Goal: Task Accomplishment & Management: Manage account settings

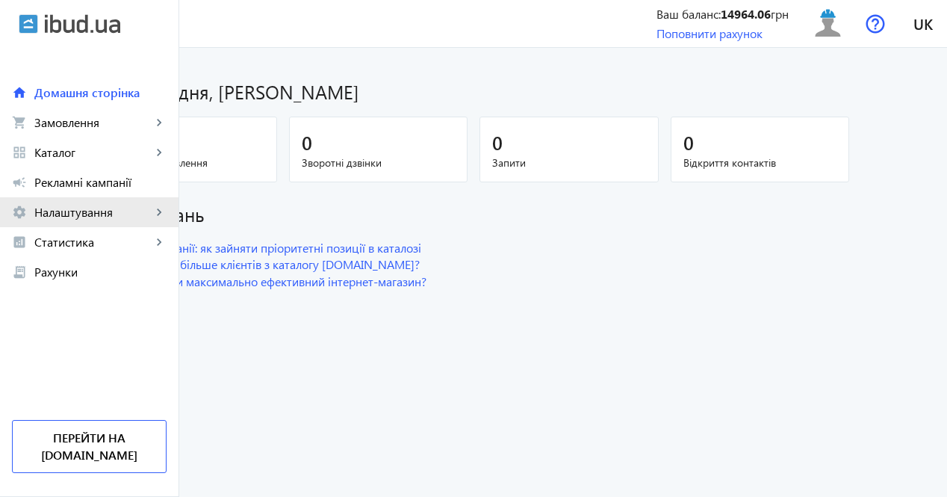
click at [106, 206] on span "Налаштування" at bounding box center [92, 212] width 117 height 15
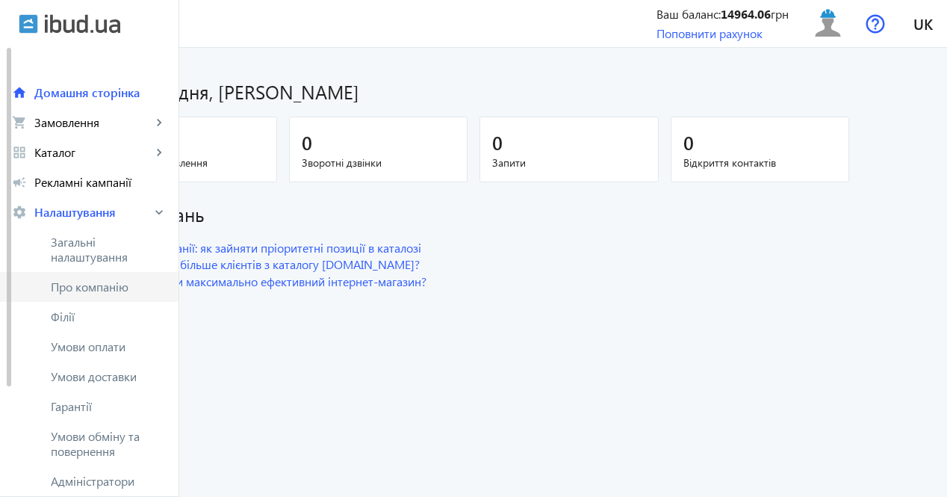
click at [124, 296] on link "Про компанію" at bounding box center [89, 287] width 179 height 30
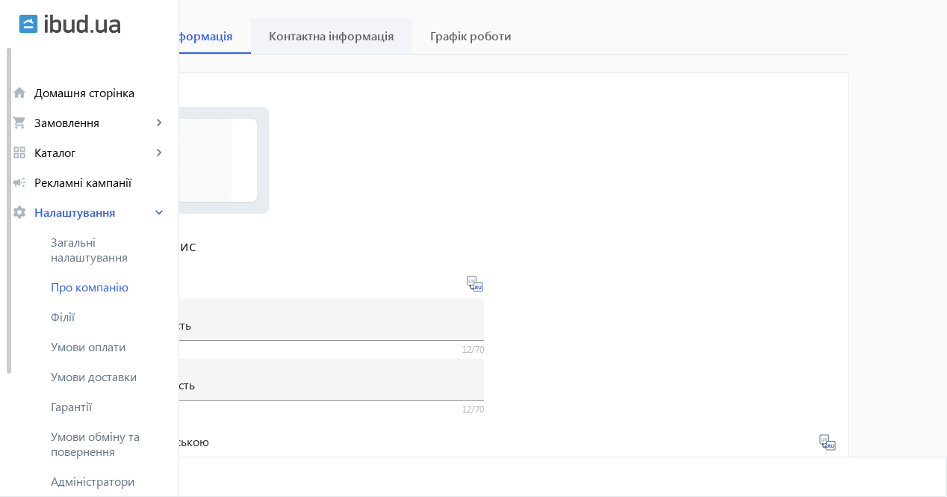
click at [394, 40] on span "Контактна інформація" at bounding box center [332, 36] width 126 height 12
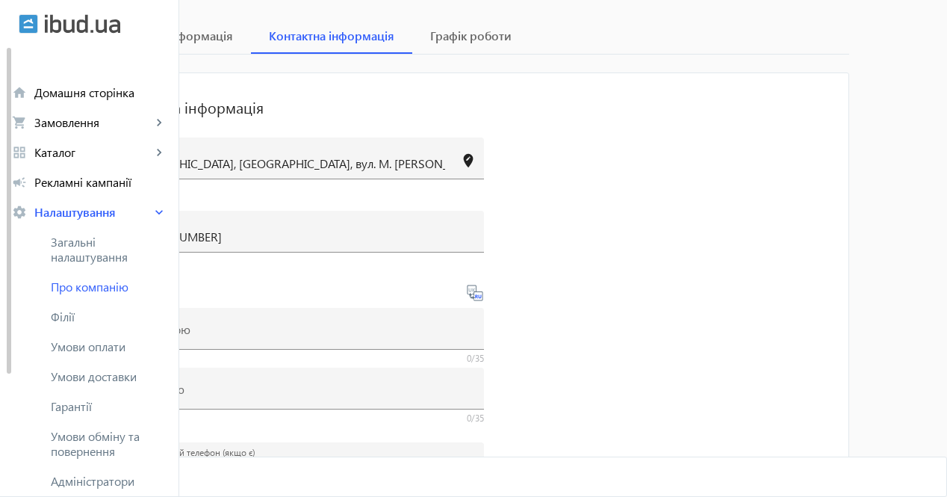
scroll to position [221, 0]
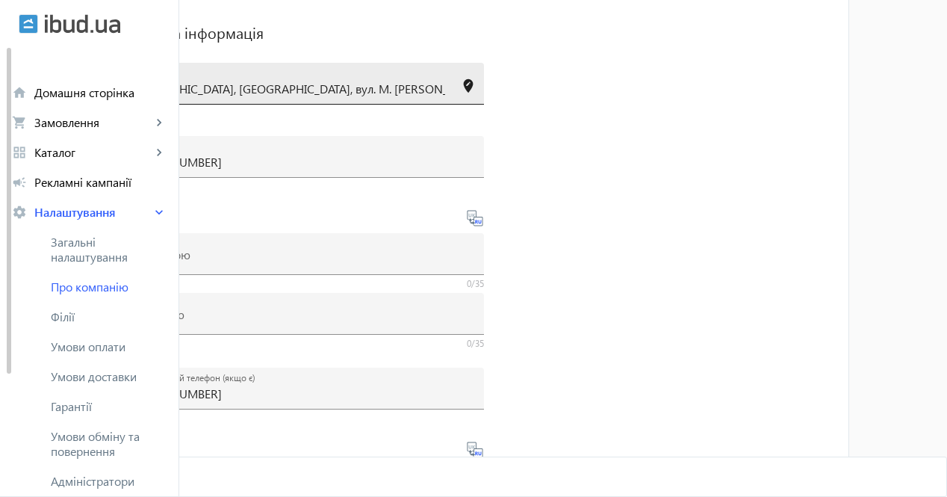
click at [435, 94] on input "Київ і область, Київ, вул. М. Максимовича, 8, 3-й поверх, офіс 31" at bounding box center [284, 89] width 323 height 16
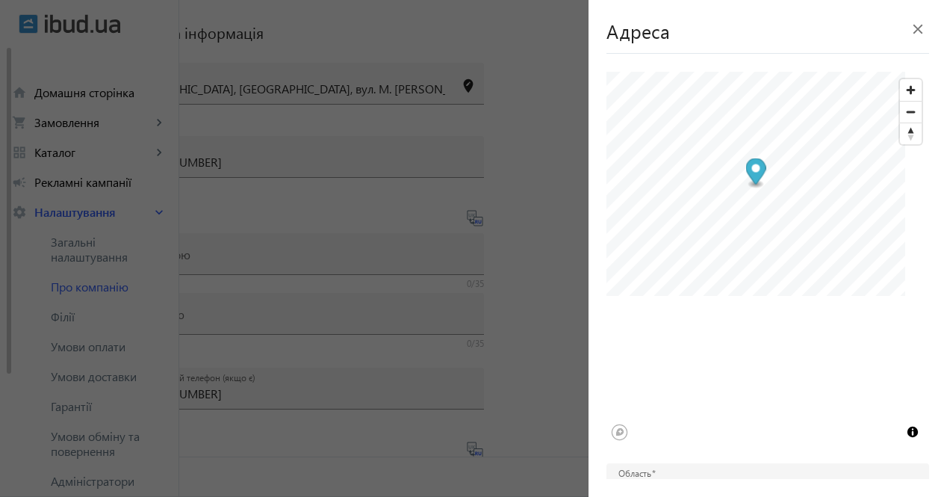
click at [490, 142] on div at bounding box center [473, 248] width 947 height 497
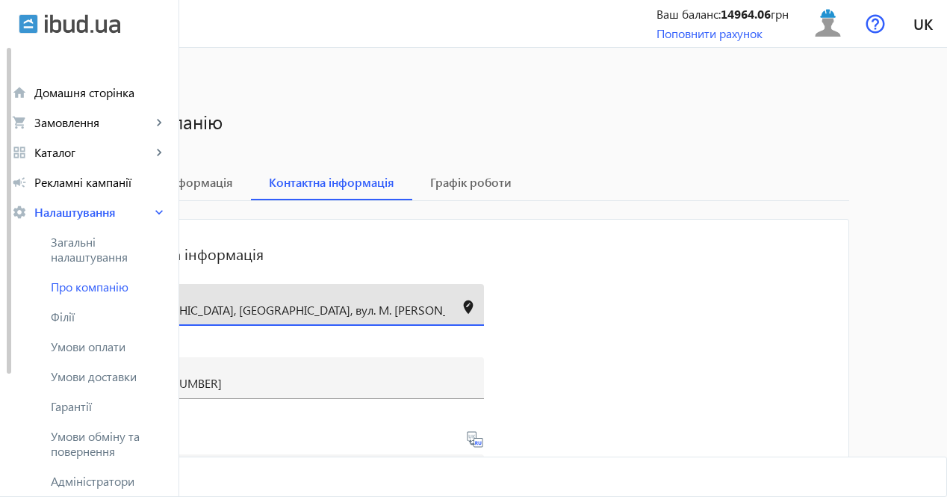
scroll to position [0, 0]
click at [339, 312] on input "Київ і область, Київ, вул. М. Максимовича, 8, 3-й поверх, офіс 31" at bounding box center [284, 310] width 323 height 16
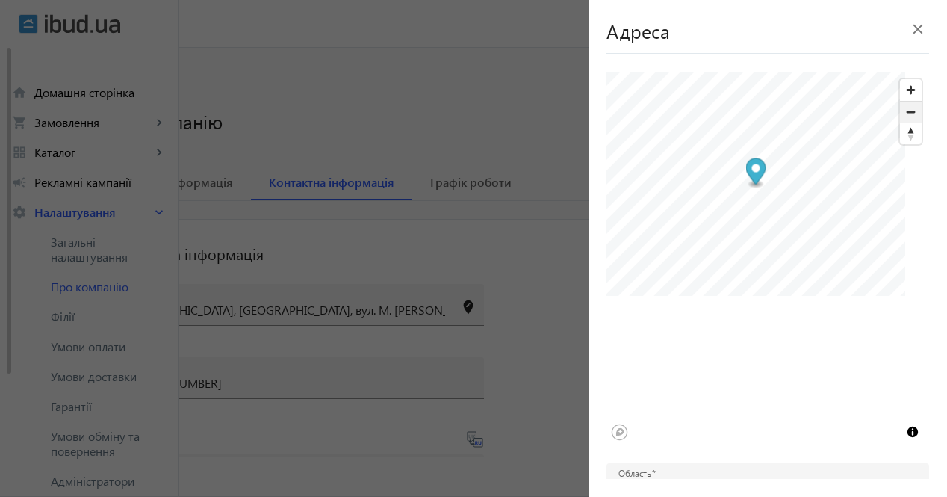
click at [904, 120] on span "Zoom out" at bounding box center [911, 112] width 22 height 21
click at [769, 25] on div "Адреса close" at bounding box center [768, 36] width 323 height 36
click at [616, 37] on h1 "Адреса" at bounding box center [638, 31] width 63 height 26
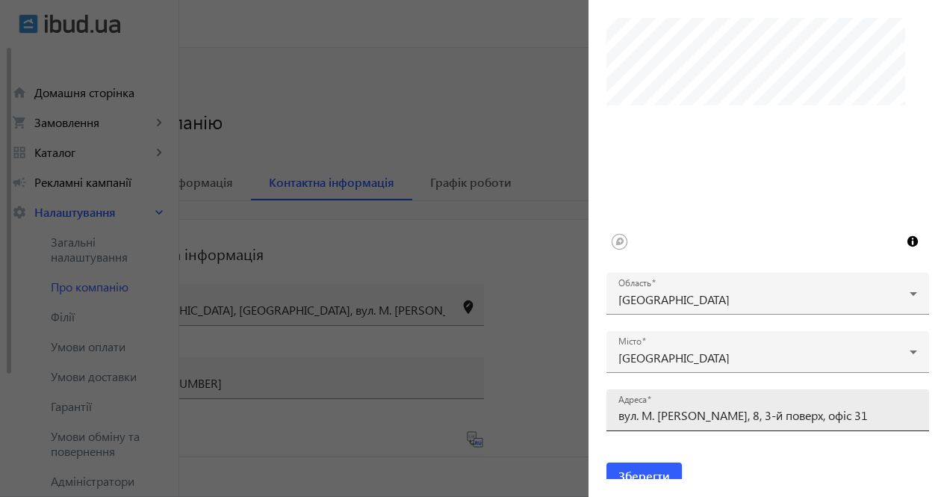
scroll to position [204, 0]
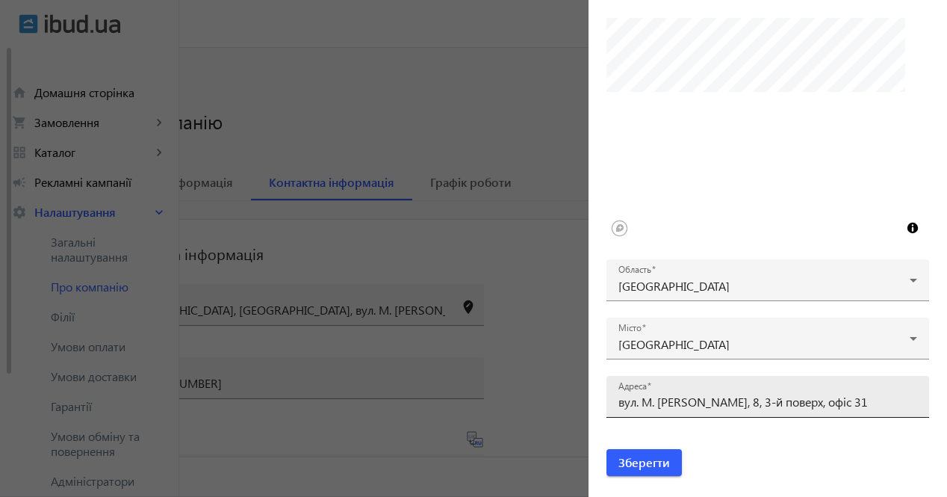
click at [728, 409] on div "Адреса вул. М. Максимовича, 8, 3-й поверх, офіс 31" at bounding box center [768, 397] width 299 height 42
click at [864, 390] on div "Адреса вул. М. Максимовича, 8, 3-й поверх, офіс 31" at bounding box center [768, 397] width 299 height 42
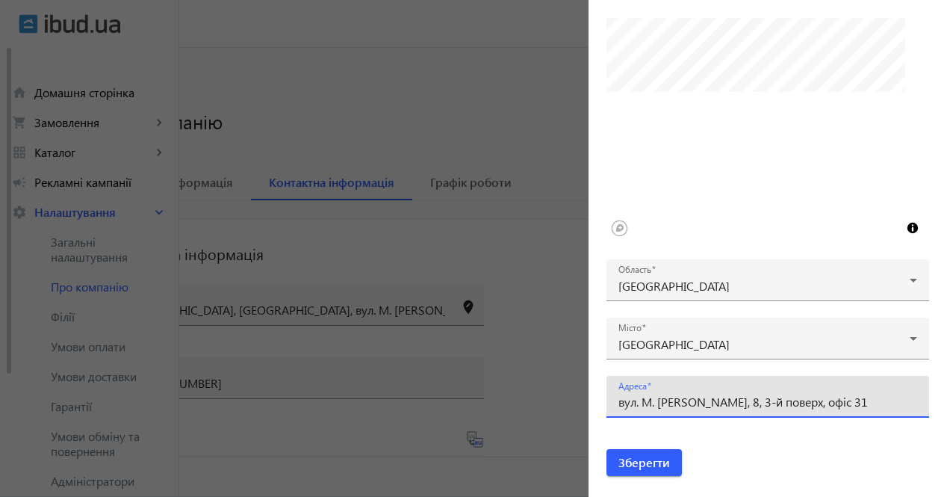
drag, startPoint x: 867, startPoint y: 399, endPoint x: 645, endPoint y: 403, distance: 221.9
click at [645, 403] on input "вул. М. Максимовича, 8, 3-й поверх, офіс 31" at bounding box center [768, 402] width 299 height 16
paste input "ул. Вадима Гетьмана, 17"
type input "вул. вул. Вадима Гетьмана, 17"
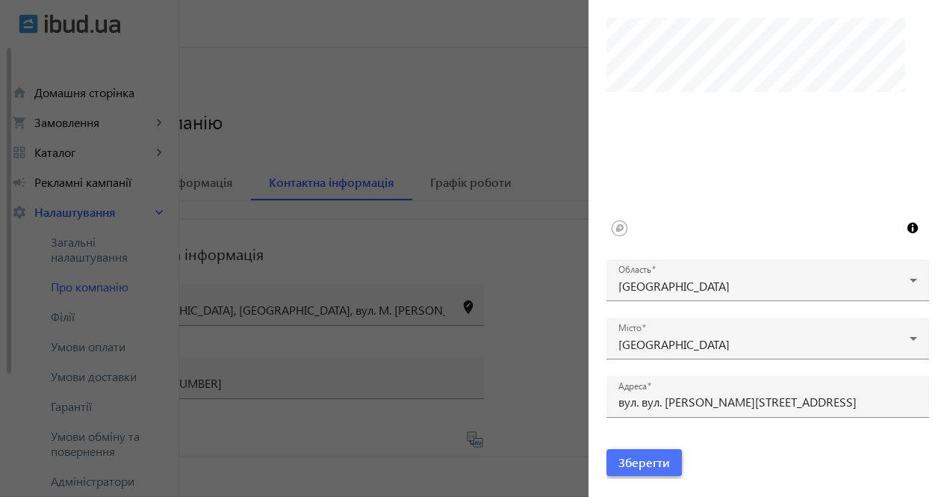
click at [657, 462] on span "Зберегти" at bounding box center [645, 462] width 52 height 16
click at [667, 463] on span "Зберегти" at bounding box center [645, 462] width 52 height 16
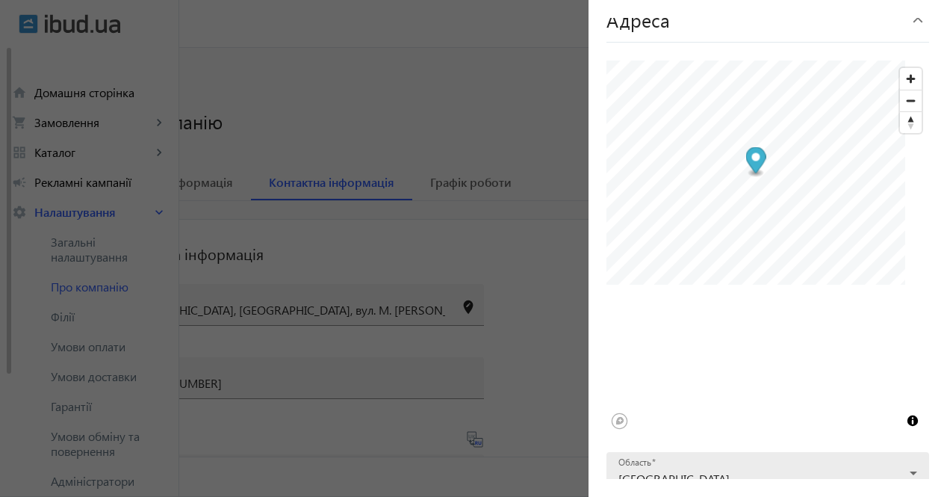
scroll to position [0, 0]
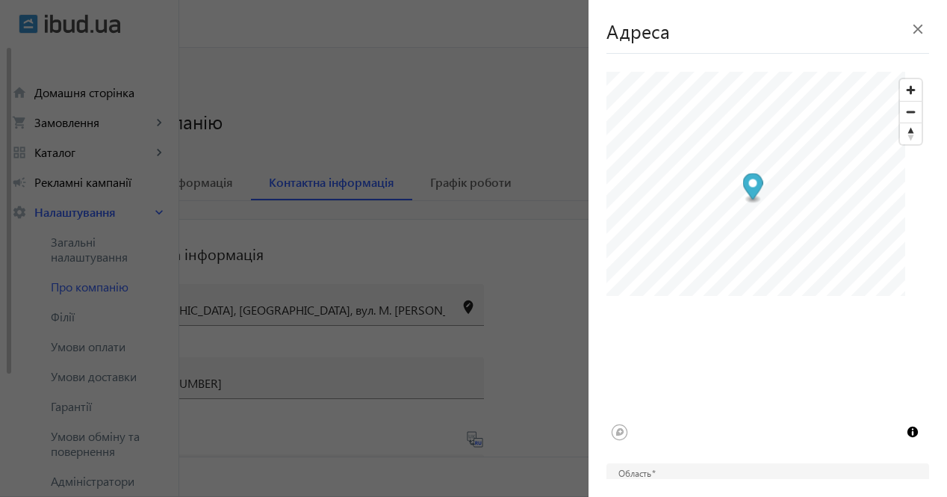
click at [754, 72] on div at bounding box center [768, 72] width 323 height 0
click at [901, 113] on span "Zoom out" at bounding box center [911, 112] width 22 height 21
click at [772, 72] on div at bounding box center [768, 72] width 323 height 0
click at [905, 108] on span "Zoom out" at bounding box center [911, 112] width 22 height 21
click at [900, 92] on span "Zoom in" at bounding box center [911, 90] width 22 height 22
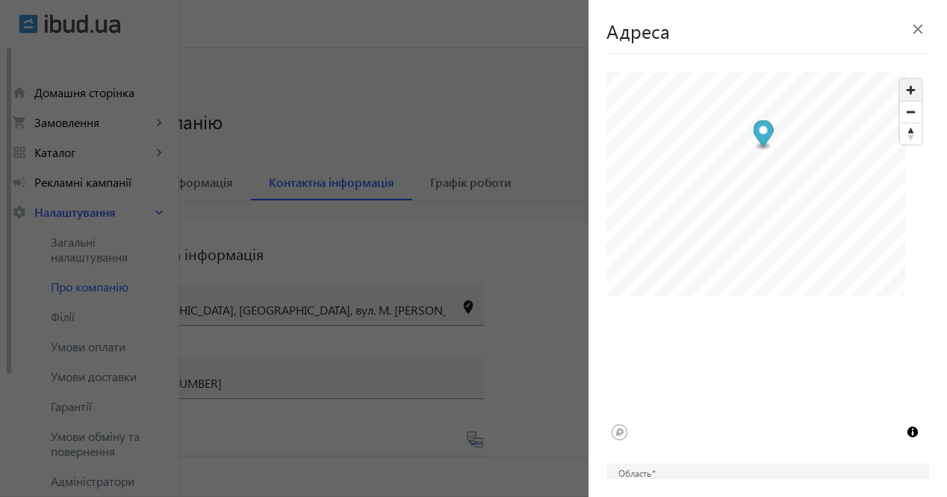
click at [900, 92] on span "Zoom in" at bounding box center [911, 90] width 22 height 22
click at [905, 88] on span "Zoom in" at bounding box center [911, 90] width 22 height 22
click at [669, 72] on div at bounding box center [768, 72] width 323 height 0
click at [908, 88] on span "Zoom in" at bounding box center [911, 90] width 22 height 22
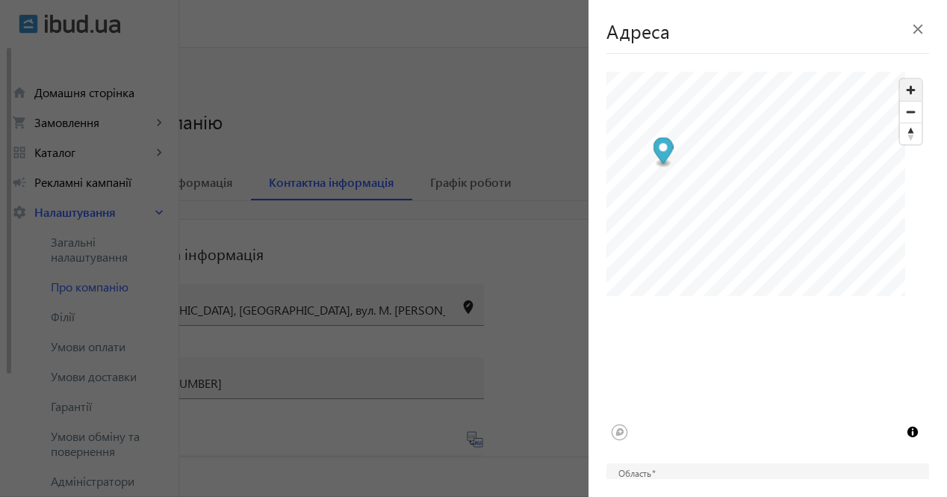
click at [908, 88] on span "Zoom in" at bounding box center [911, 90] width 22 height 22
click at [846, 329] on div "© Mapbox © OpenStreetMap Improve this map" at bounding box center [768, 259] width 323 height 374
click at [902, 111] on span "Zoom out" at bounding box center [911, 112] width 22 height 21
click at [808, 65] on div "Адреса close © Mapbox © OpenStreetMap Improve this map Область Київ і область М…" at bounding box center [777, 248] width 341 height 461
click at [728, 72] on div at bounding box center [768, 72] width 323 height 0
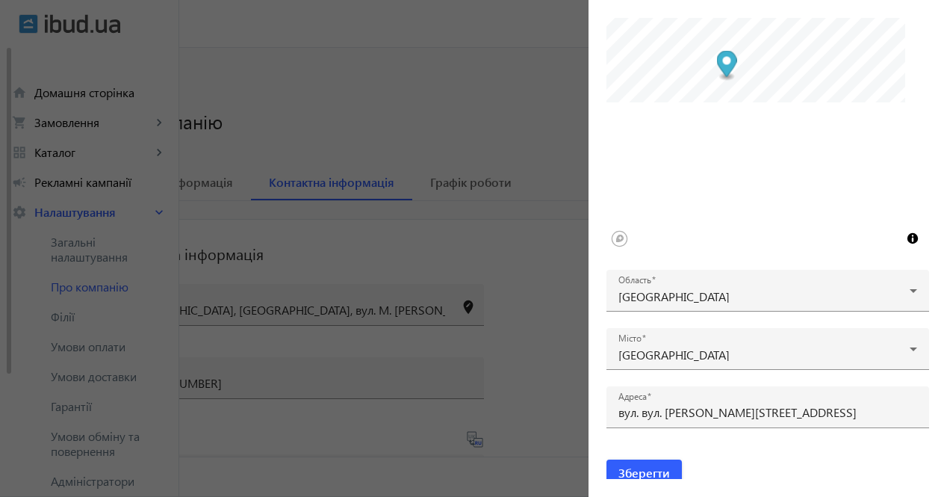
scroll to position [204, 0]
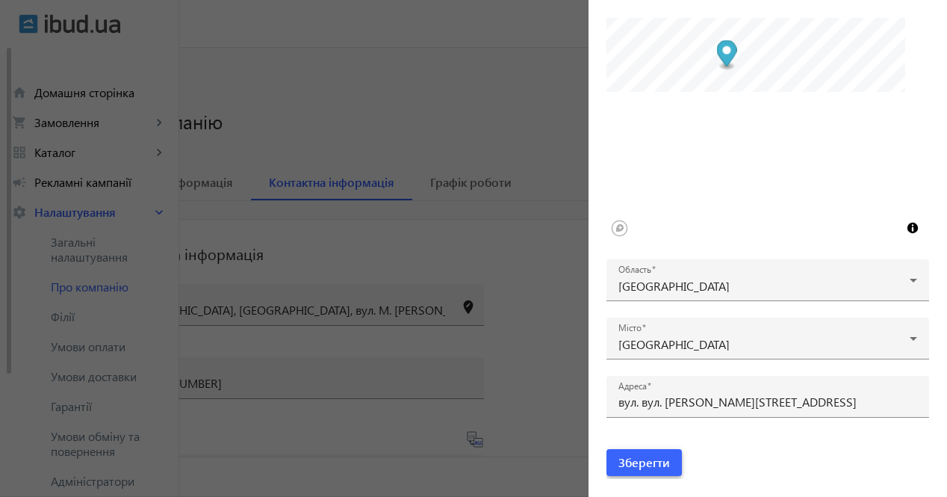
click at [661, 455] on span "Зберегти" at bounding box center [645, 462] width 52 height 16
click at [657, 459] on span "Зберегти" at bounding box center [645, 462] width 52 height 16
click at [904, 223] on span "Toggle attribution" at bounding box center [913, 228] width 18 height 18
click at [663, 454] on span "Зберегти" at bounding box center [645, 462] width 52 height 16
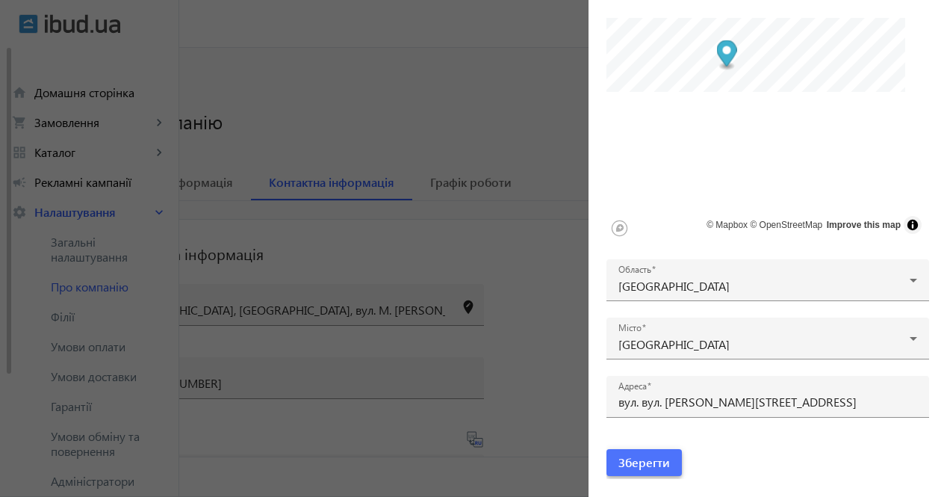
click at [663, 454] on span "Зберегти" at bounding box center [645, 462] width 52 height 16
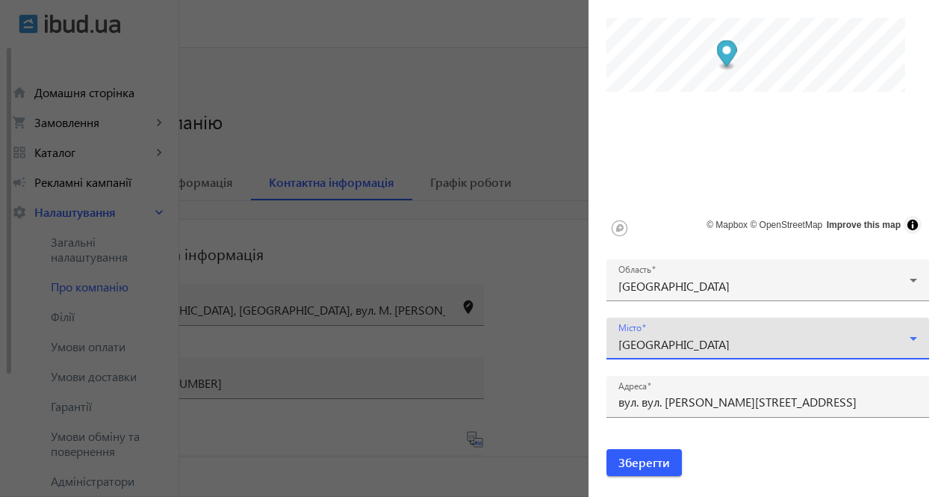
click at [891, 340] on div "Київ" at bounding box center [764, 344] width 291 height 12
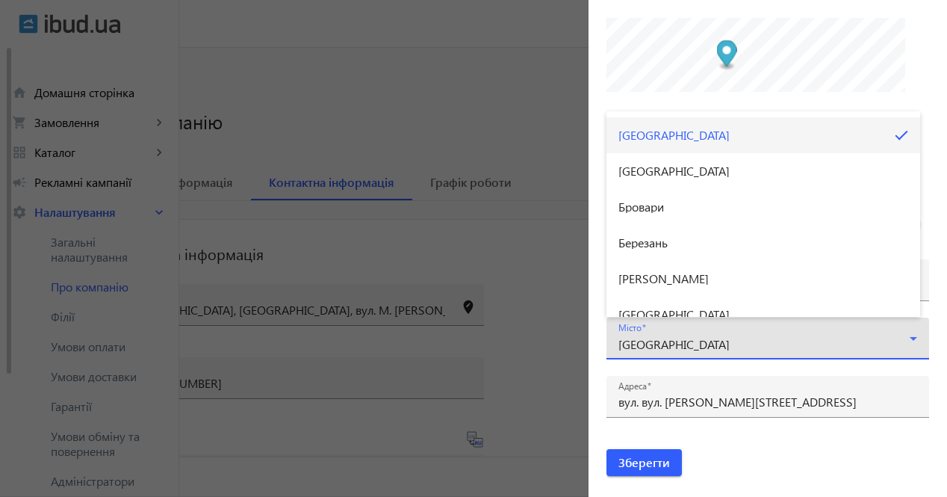
click at [891, 340] on div at bounding box center [473, 248] width 947 height 497
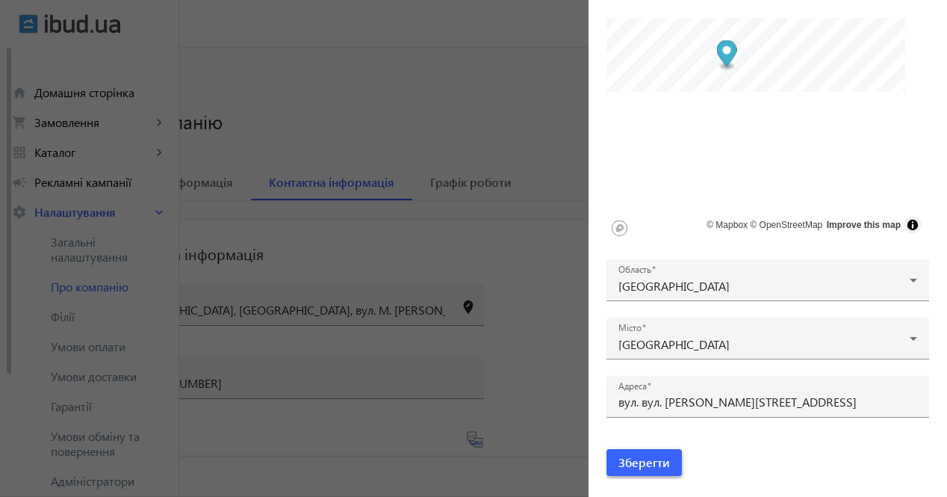
click at [650, 466] on span "Зберегти" at bounding box center [645, 462] width 52 height 16
click at [651, 467] on span "Зберегти" at bounding box center [645, 462] width 52 height 16
click at [524, 234] on div at bounding box center [473, 248] width 947 height 497
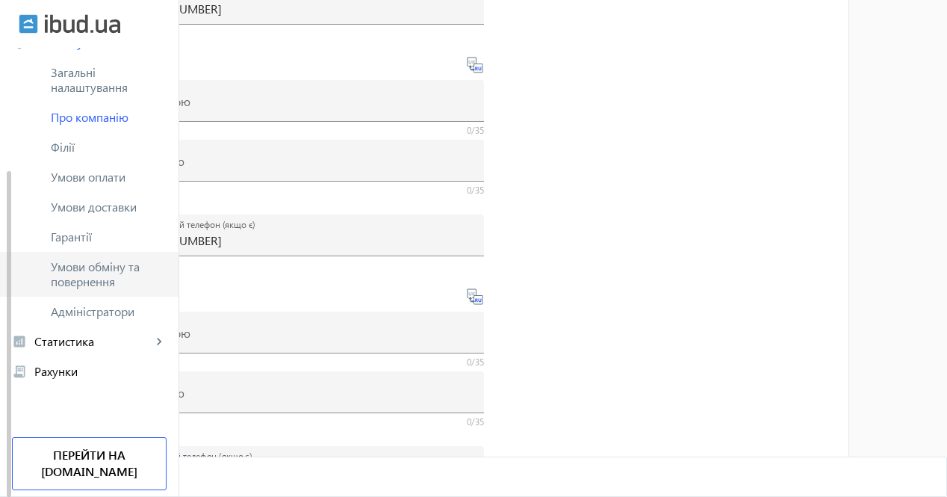
scroll to position [598, 0]
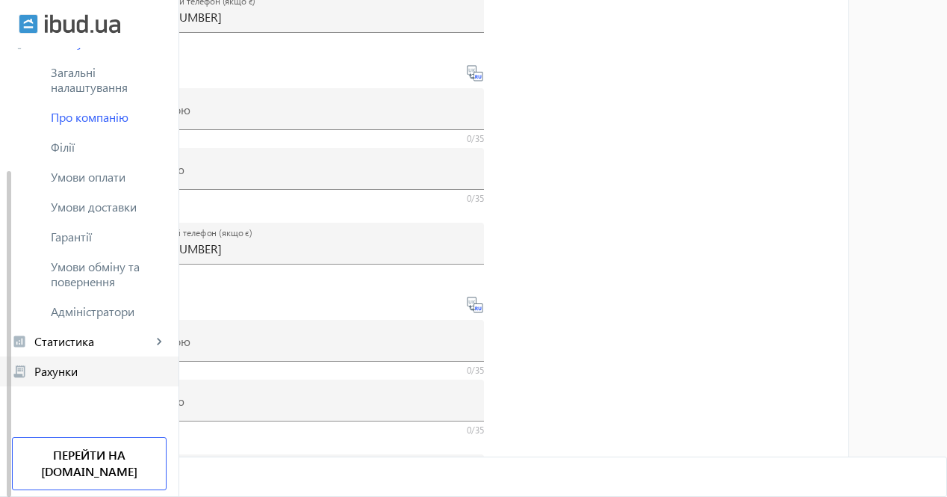
click at [90, 364] on span "Рахунки" at bounding box center [100, 371] width 132 height 15
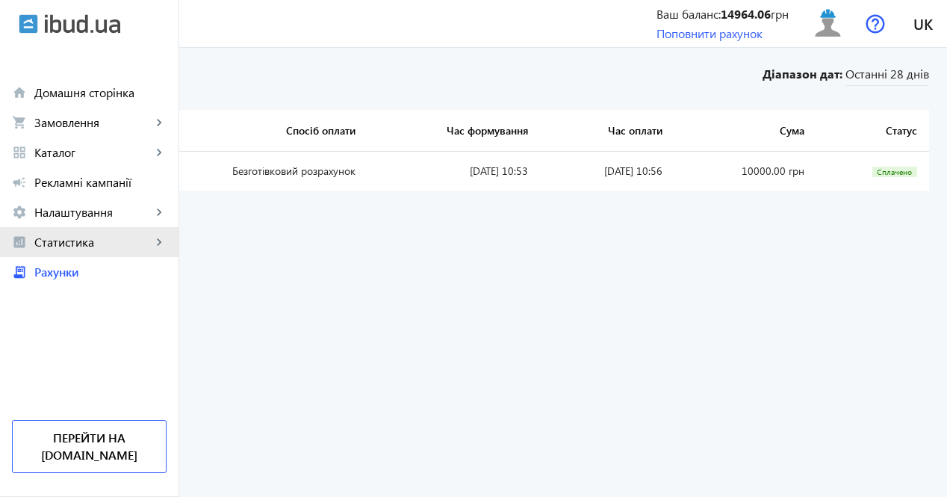
click at [107, 252] on link "analytics Статистика keyboard_arrow_right" at bounding box center [89, 242] width 179 height 30
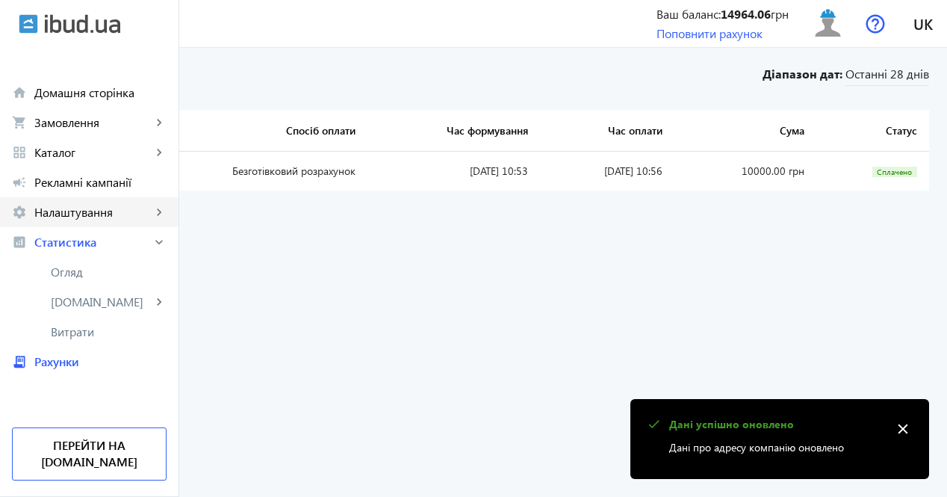
click at [90, 211] on span "Налаштування" at bounding box center [92, 212] width 117 height 15
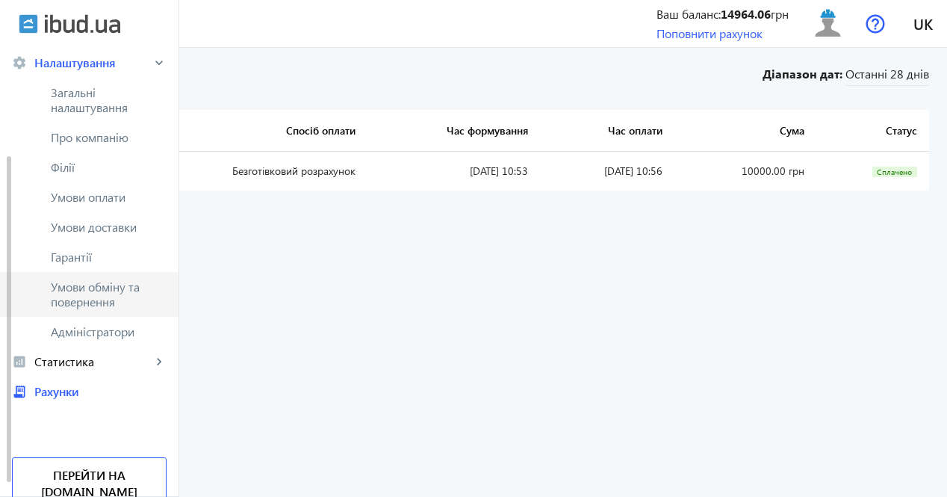
scroll to position [75, 0]
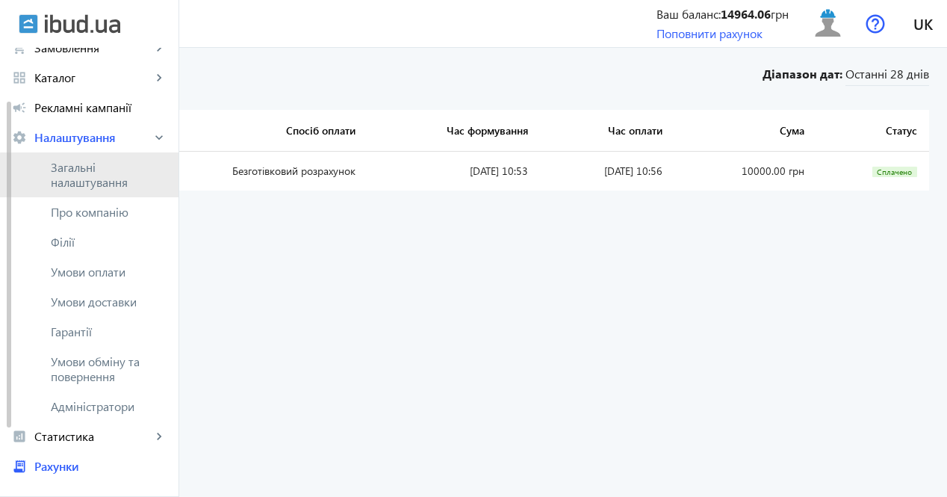
click at [102, 181] on span "Загальні налаштування" at bounding box center [109, 175] width 116 height 30
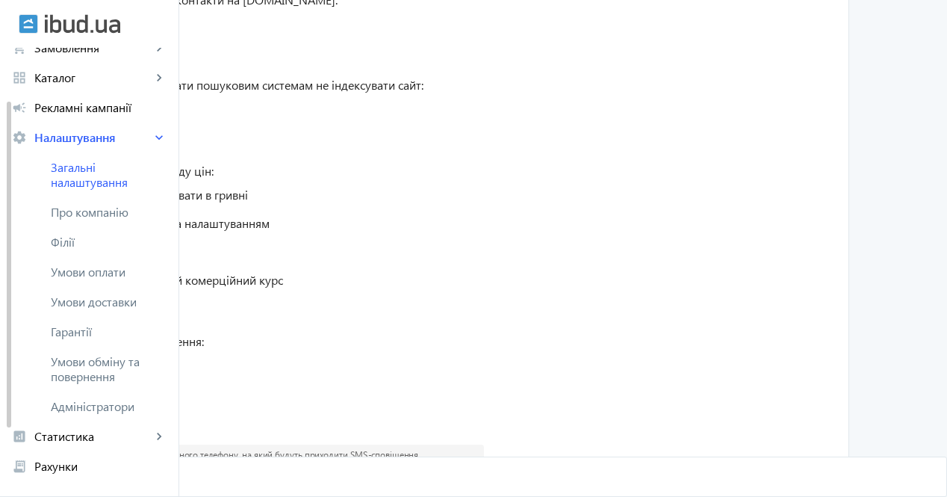
scroll to position [808, 0]
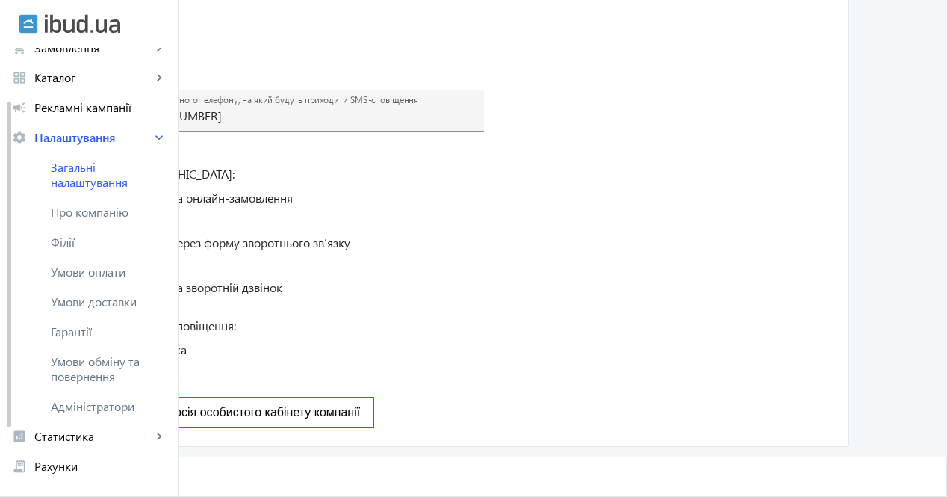
click at [360, 408] on span "Стара версія особистого кабінету компанії" at bounding box center [242, 412] width 235 height 13
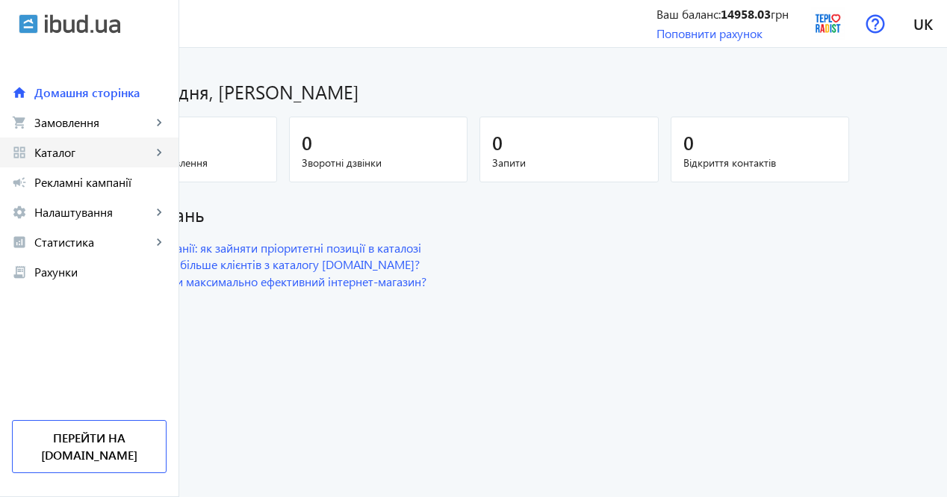
click at [104, 158] on span "Каталог" at bounding box center [92, 152] width 117 height 15
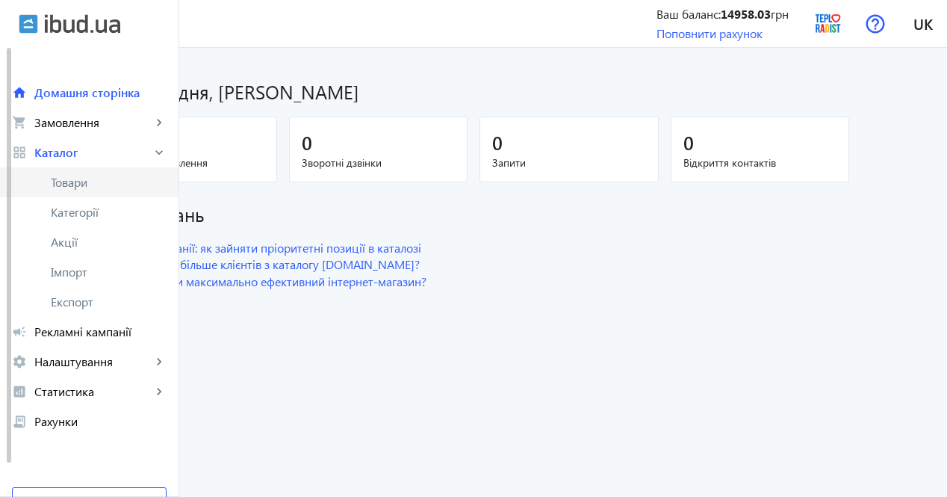
click at [108, 185] on span "Товари" at bounding box center [109, 182] width 116 height 15
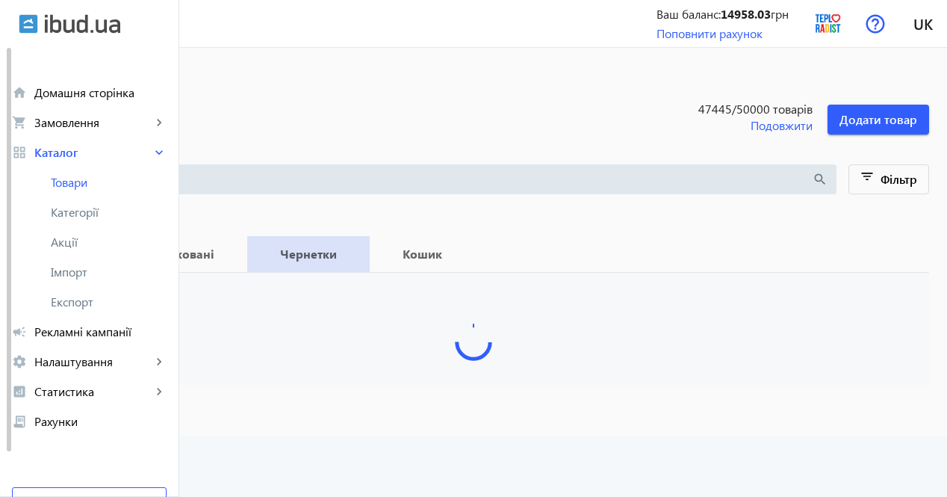
click at [352, 258] on b "Чернетки" at bounding box center [308, 254] width 87 height 12
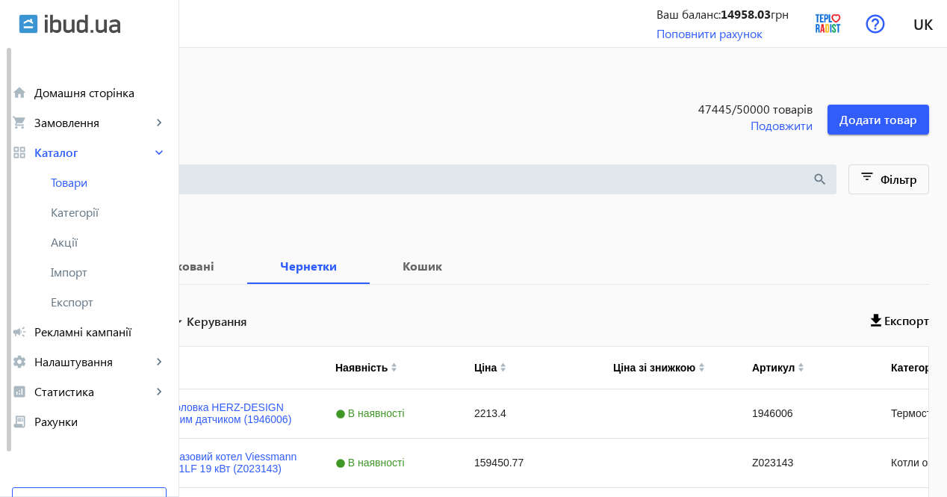
click at [58, 316] on input "Вибрати все" at bounding box center [43, 319] width 30 height 30
checkbox input "true"
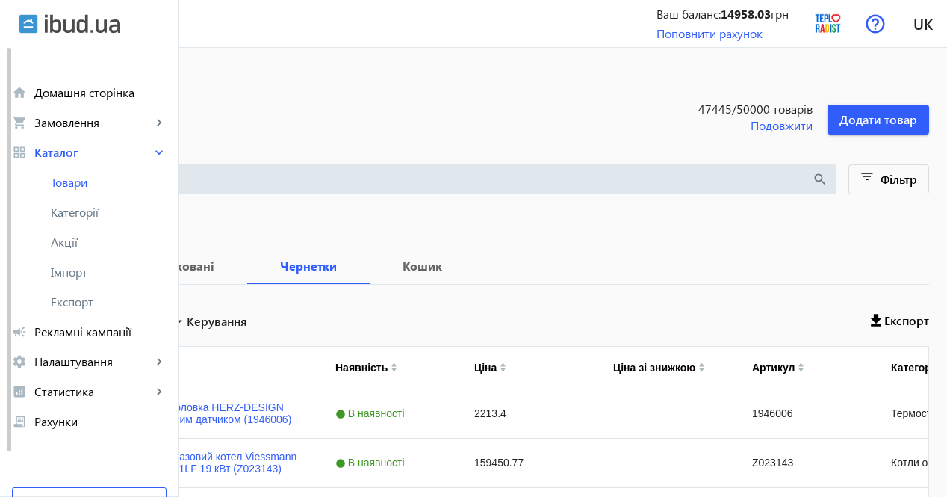
checkbox input "true"
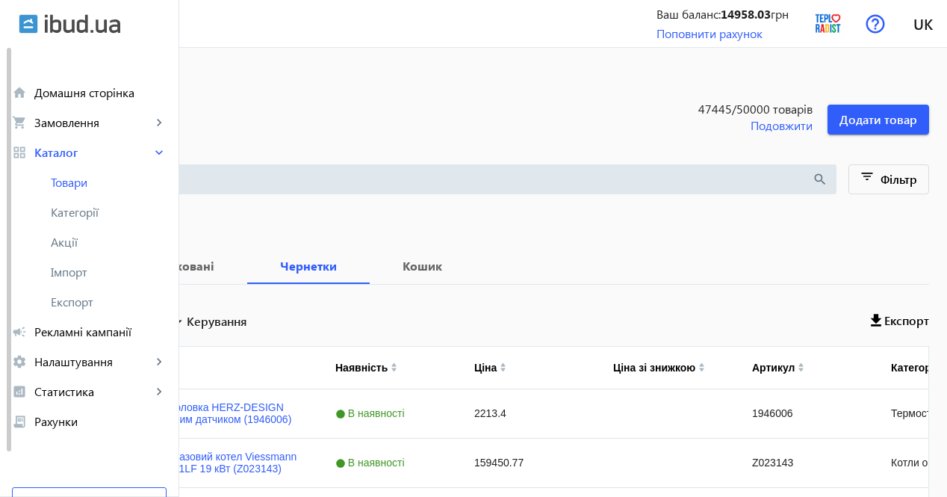
checkbox input "true"
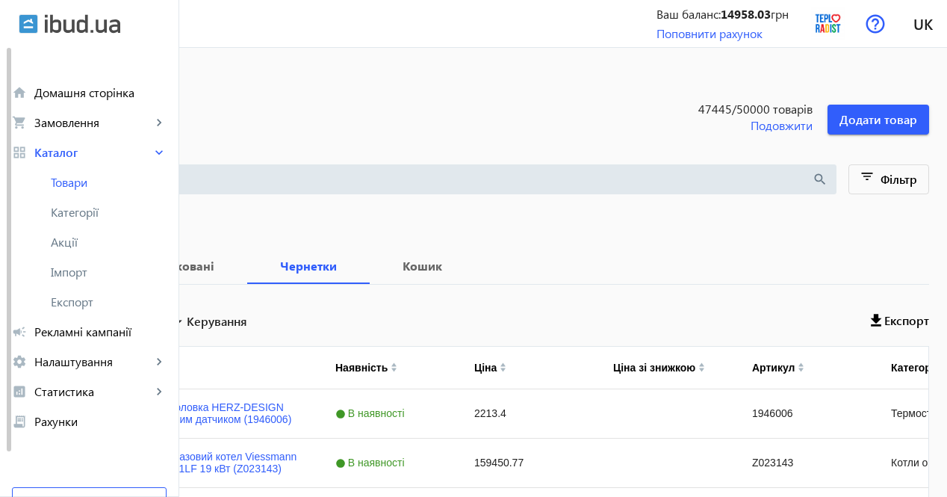
checkbox input "true"
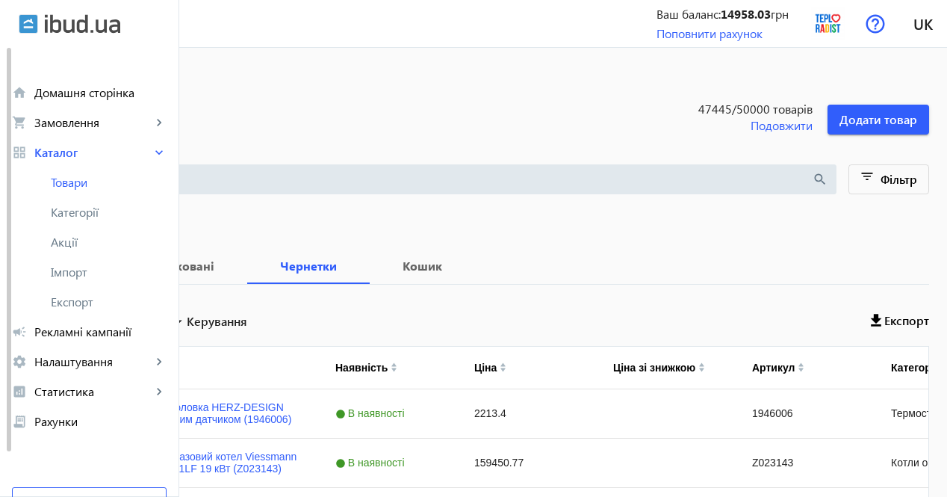
checkbox input "true"
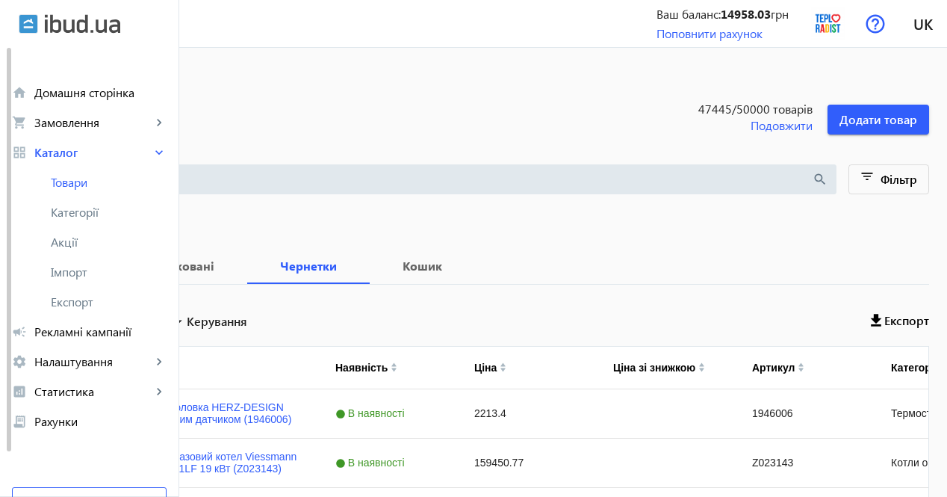
checkbox input "true"
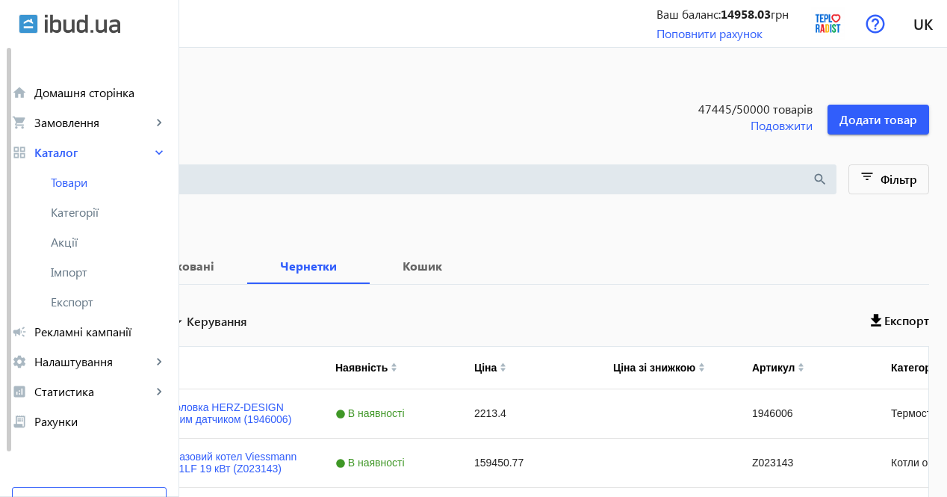
checkbox input "true"
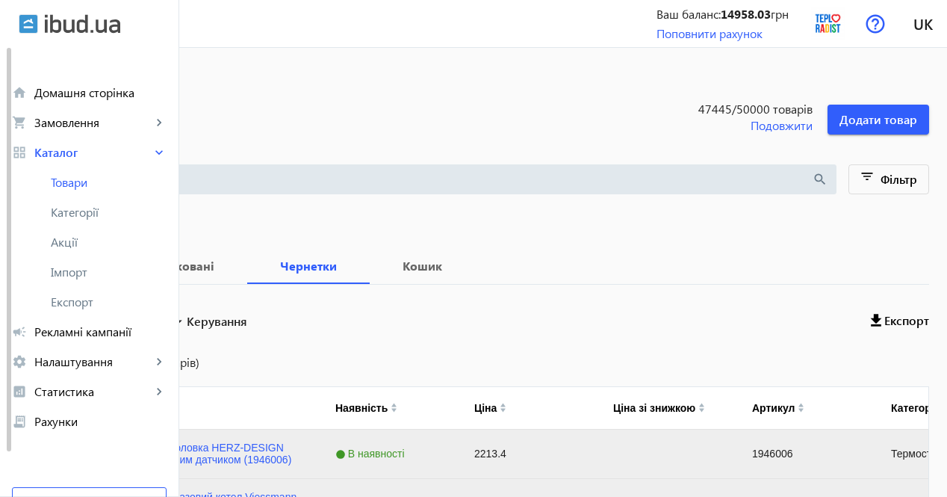
click at [58, 362] on input "Вибрати все (436 товарів)" at bounding box center [43, 362] width 30 height 30
checkbox input "true"
click at [247, 318] on span "Керування" at bounding box center [217, 321] width 61 height 18
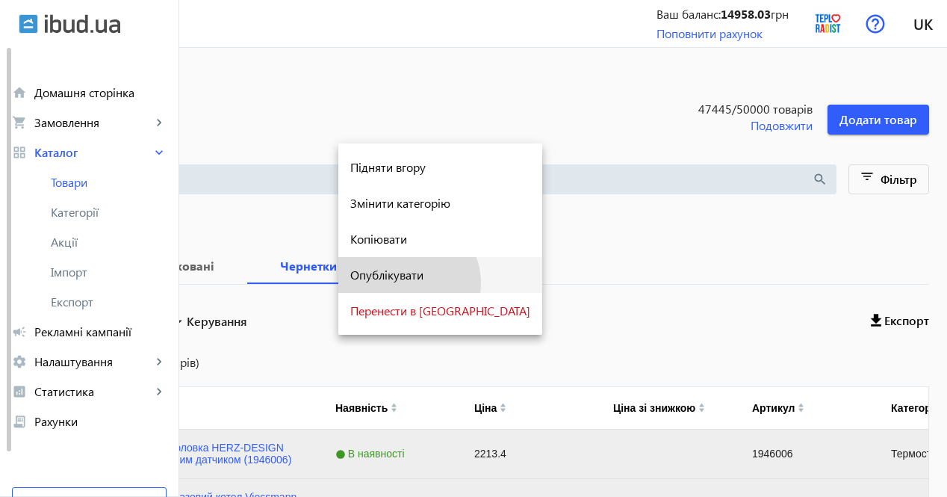
click at [407, 283] on button "Опублікувати" at bounding box center [440, 275] width 204 height 36
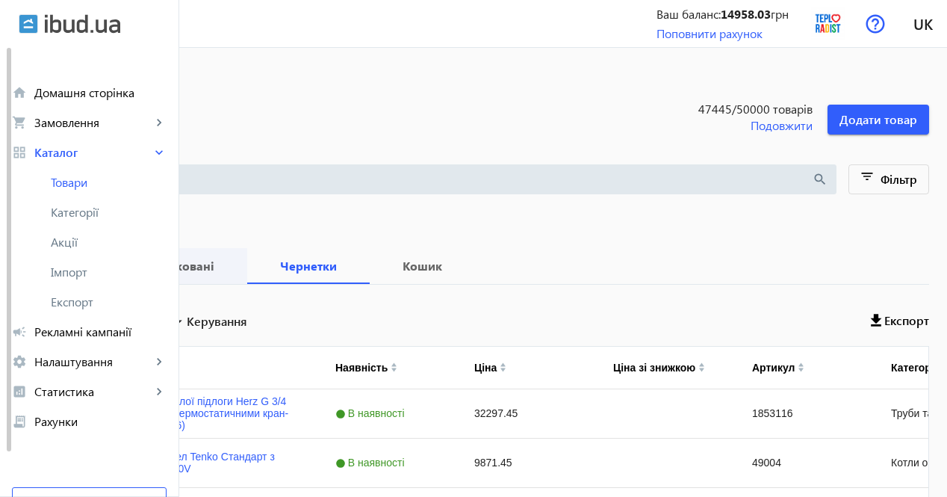
click at [229, 271] on b "Опубліковані" at bounding box center [174, 266] width 111 height 12
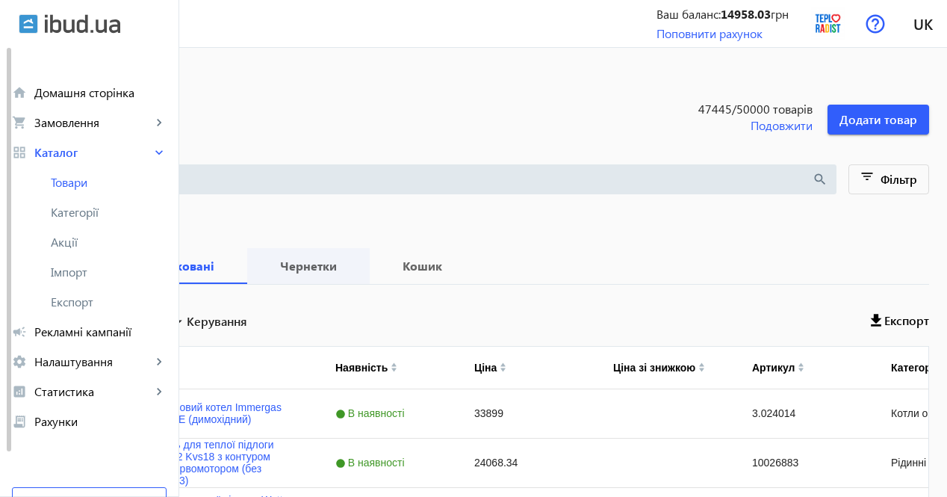
click at [352, 266] on b "Чернетки" at bounding box center [308, 266] width 87 height 12
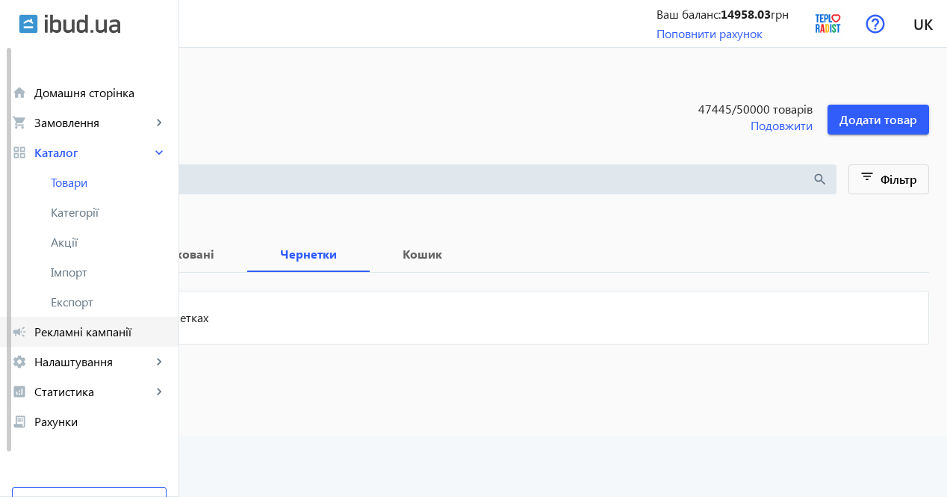
click at [102, 330] on span "Рекламні кампанії" at bounding box center [100, 331] width 132 height 15
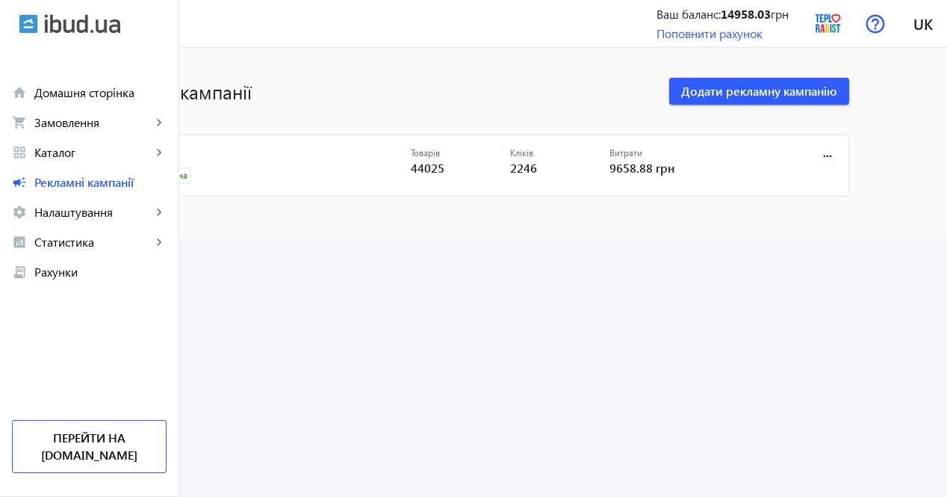
click at [246, 148] on link "CPC" at bounding box center [272, 157] width 278 height 21
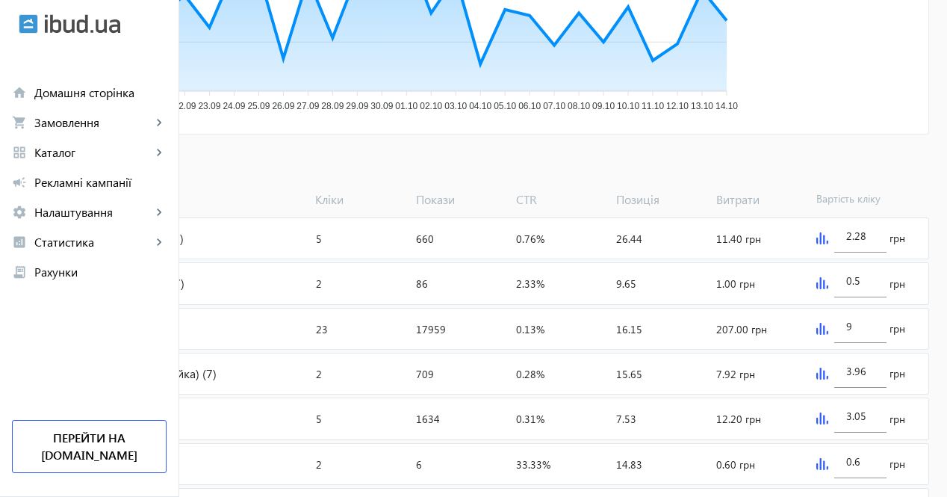
scroll to position [448, 0]
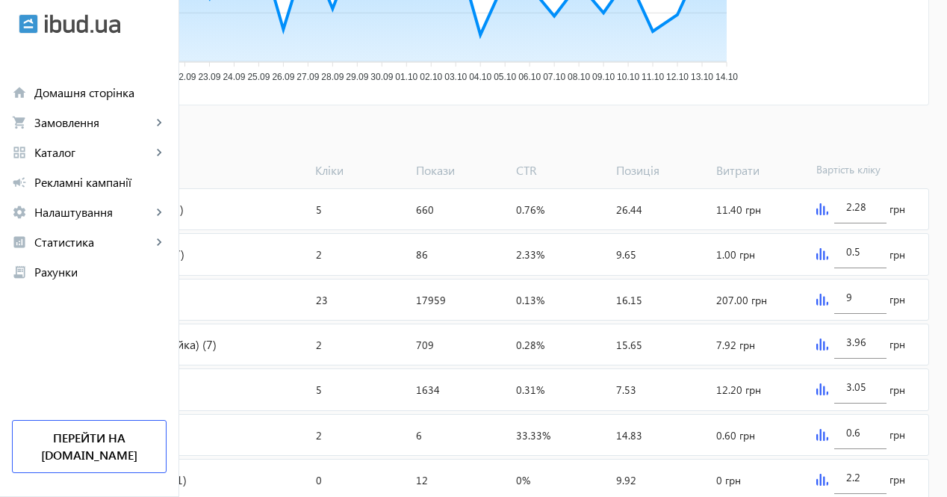
click at [115, 138] on span "Додати товари" at bounding box center [72, 136] width 85 height 16
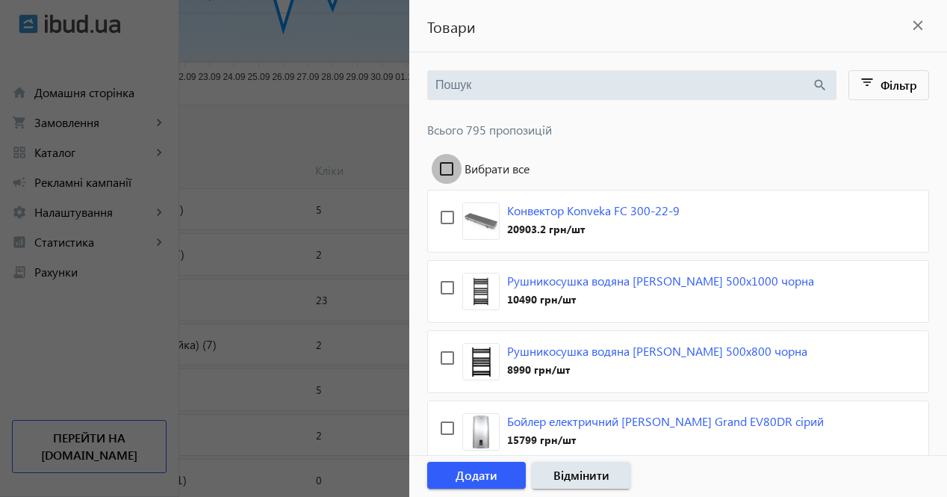
click at [449, 160] on input "Вибрати все" at bounding box center [447, 169] width 30 height 30
checkbox input "true"
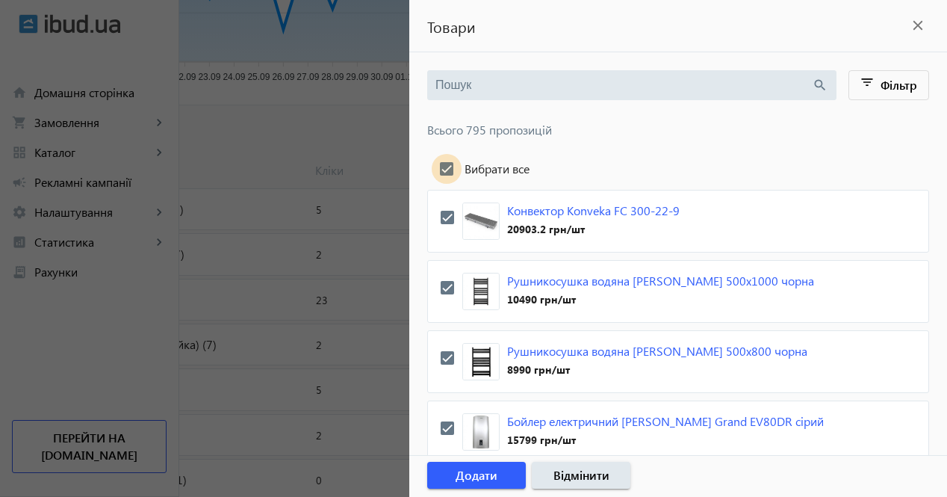
checkbox input "true"
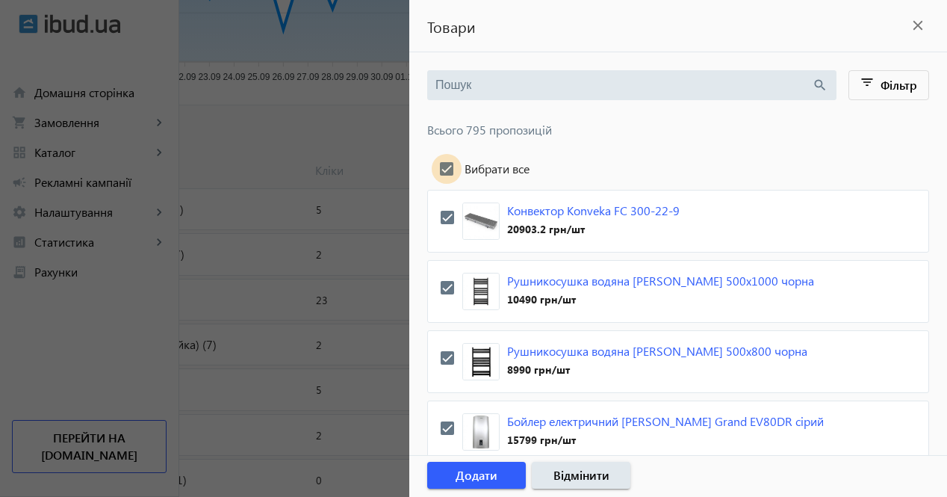
checkbox input "true"
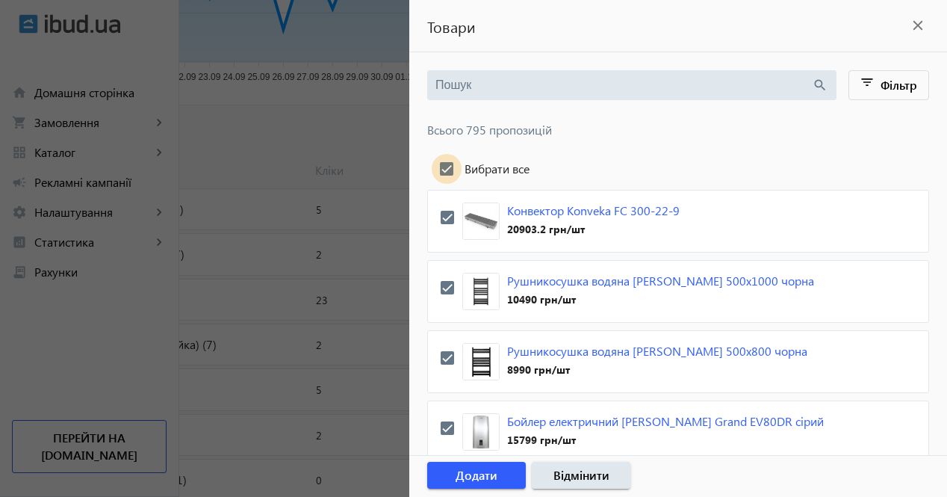
checkbox input "true"
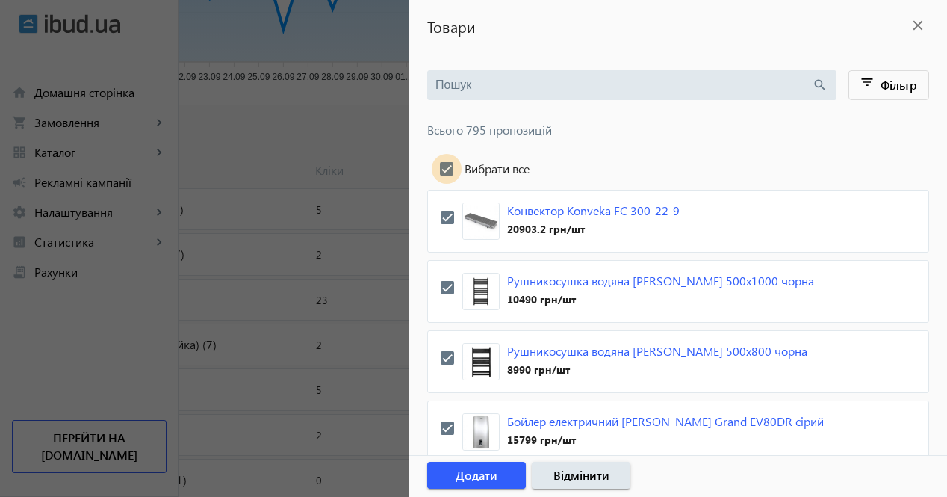
checkbox input "true"
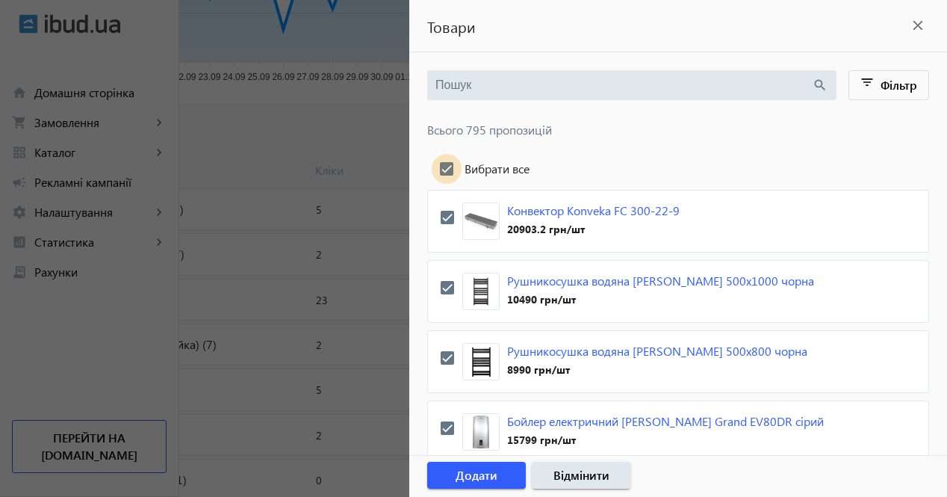
checkbox input "true"
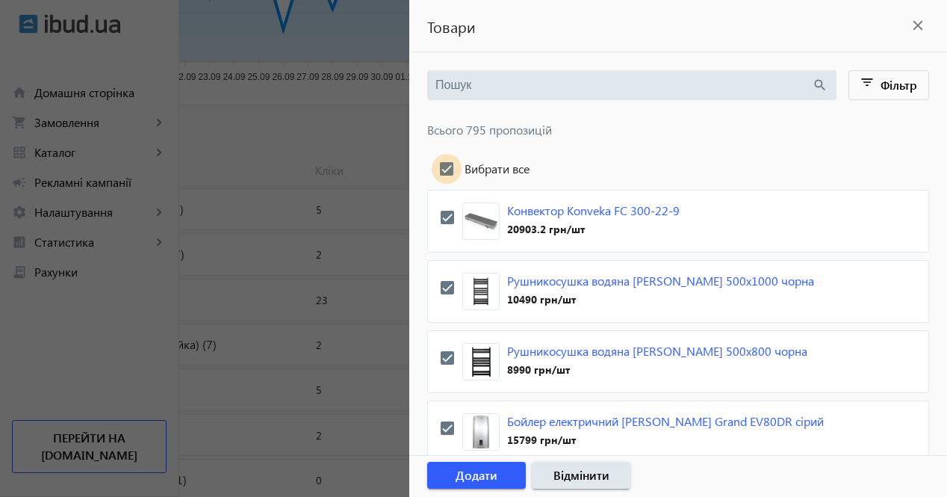
checkbox input "true"
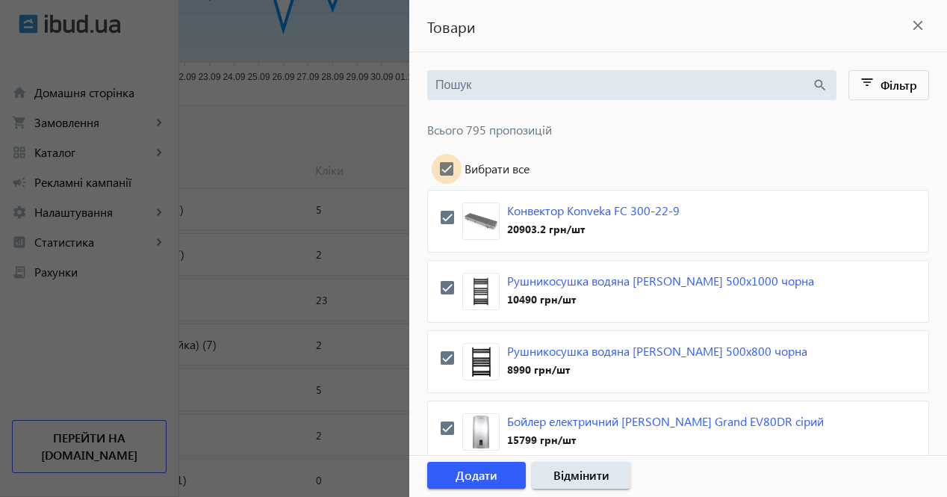
checkbox input "true"
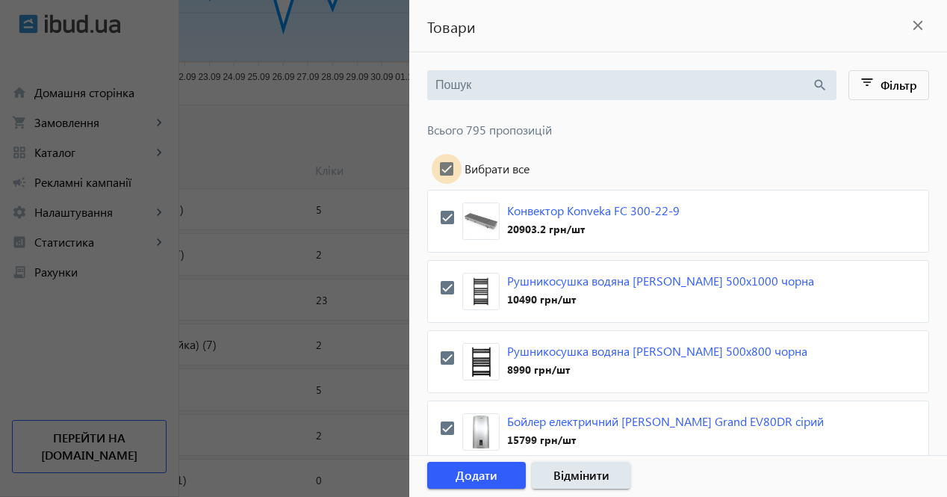
checkbox input "true"
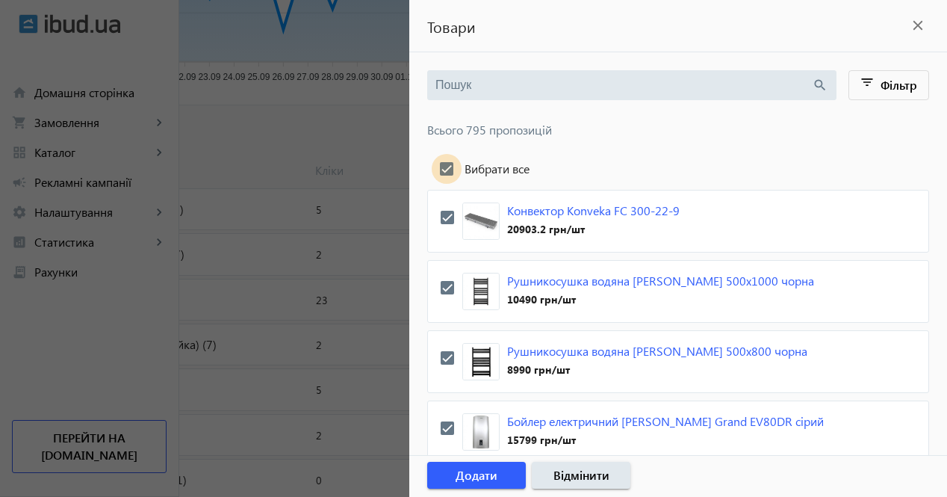
checkbox input "true"
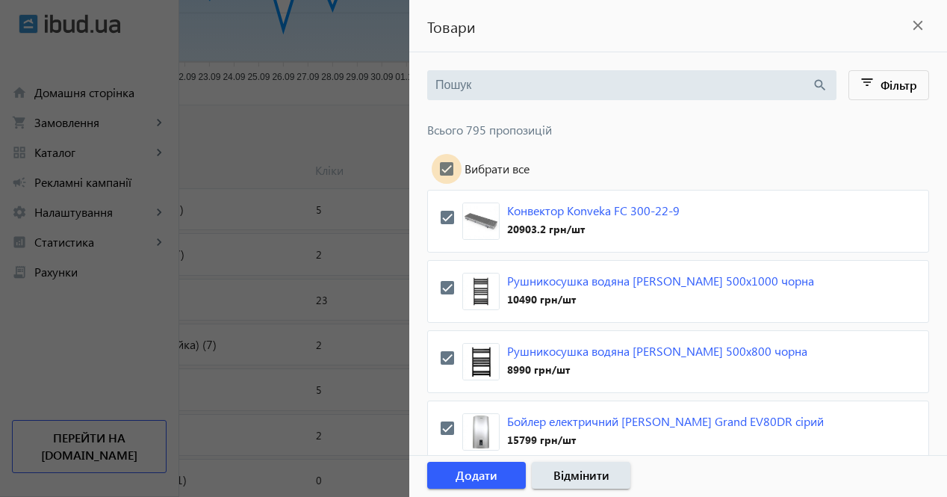
checkbox input "true"
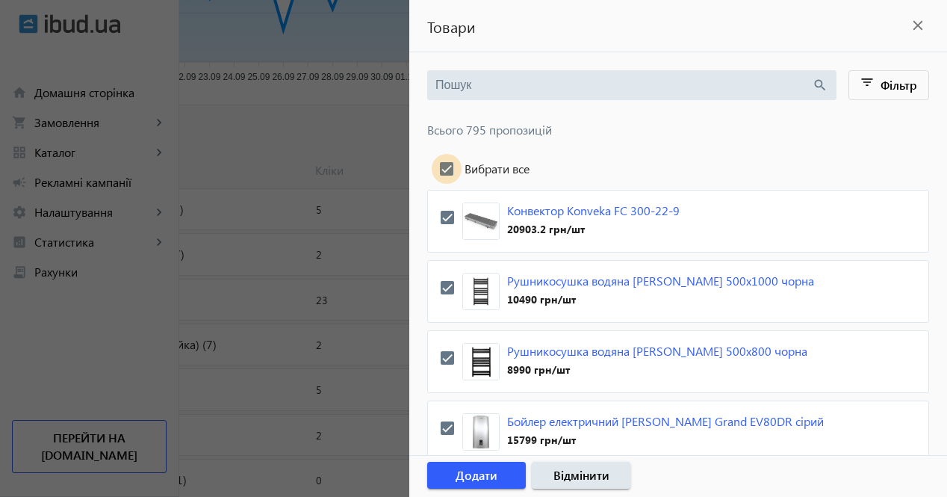
checkbox input "true"
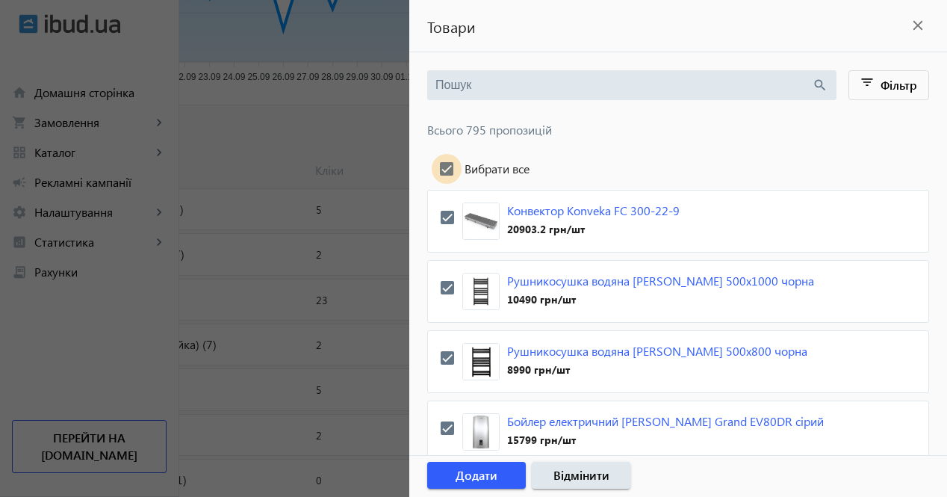
checkbox input "true"
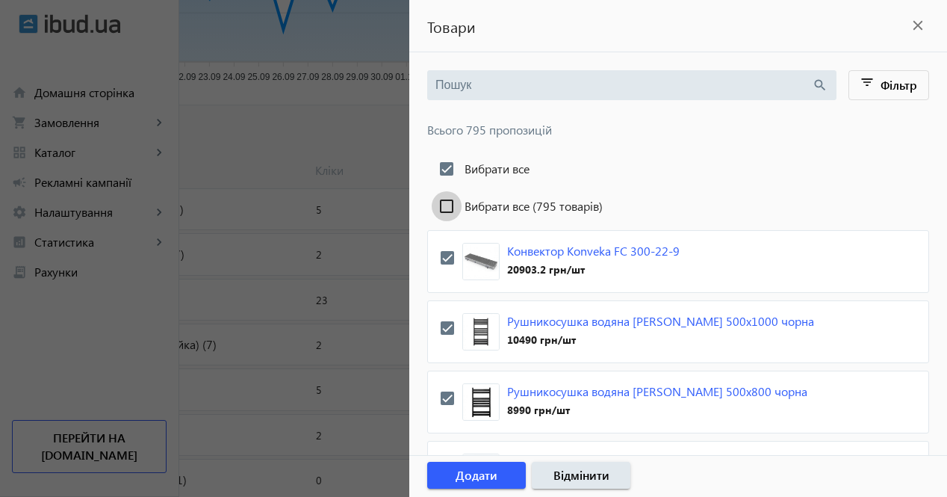
click at [447, 201] on input "Вибрати все (795 товарів)" at bounding box center [447, 206] width 30 height 30
checkbox input "true"
click at [492, 471] on span "Додати" at bounding box center [477, 475] width 42 height 16
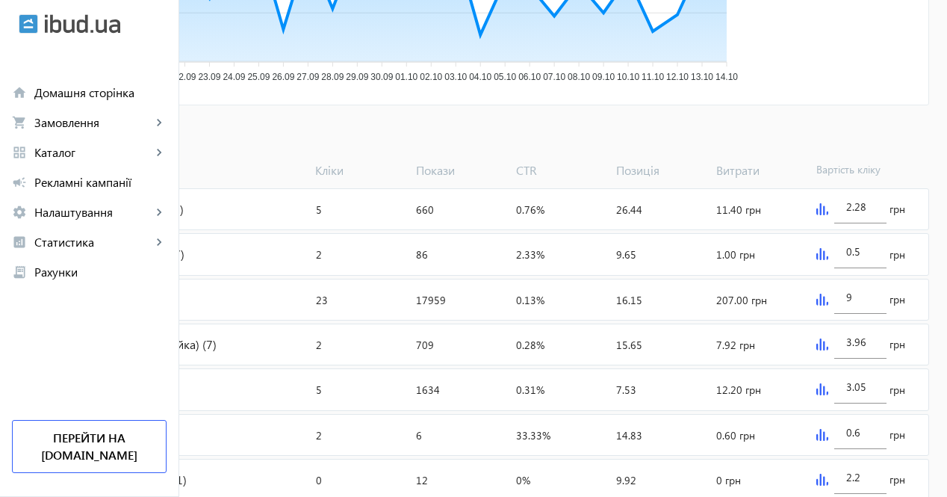
click at [115, 138] on span "Додати товари" at bounding box center [72, 136] width 85 height 16
